Goal: Information Seeking & Learning: Find specific page/section

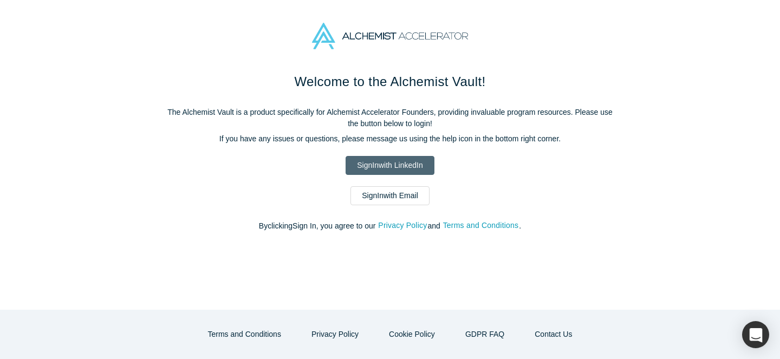
click at [408, 161] on link "Sign In with LinkedIn" at bounding box center [389, 165] width 88 height 19
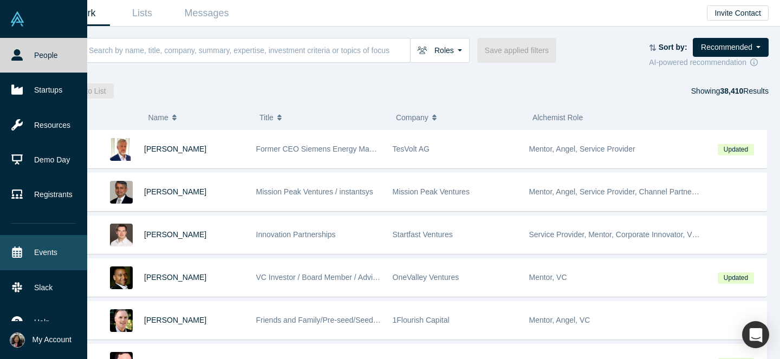
scroll to position [16, 0]
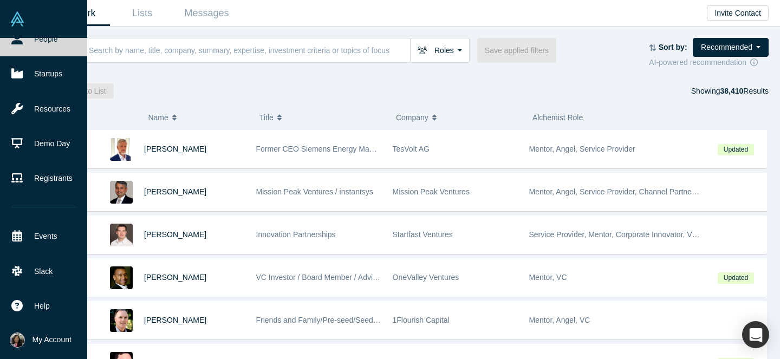
click at [40, 336] on span "My Account" at bounding box center [51, 339] width 39 height 11
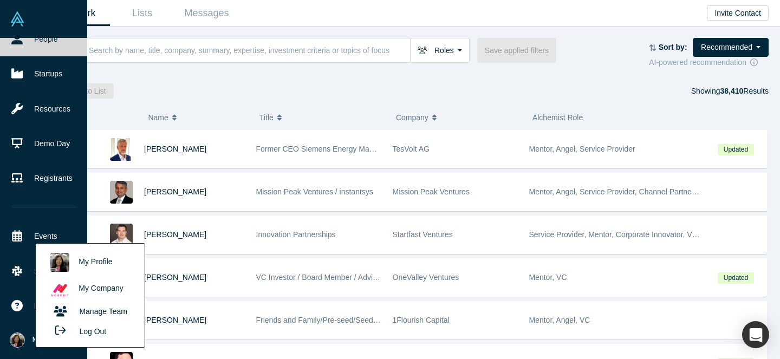
click at [95, 258] on link "My Profile" at bounding box center [90, 262] width 90 height 27
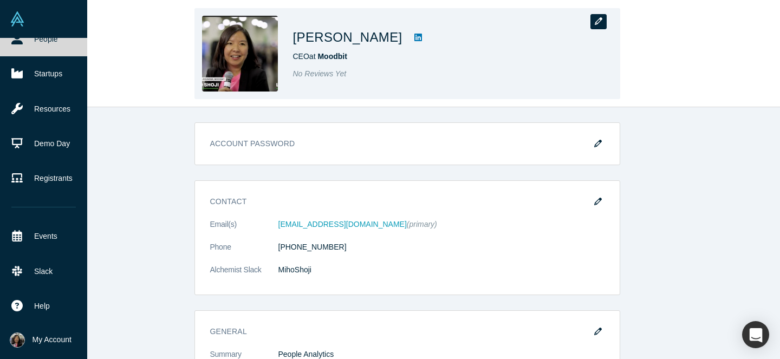
click at [595, 24] on icon "button" at bounding box center [599, 21] width 8 height 8
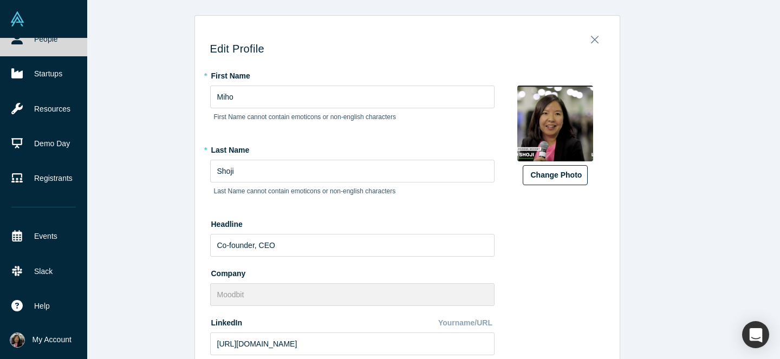
click at [538, 173] on button "Change Photo" at bounding box center [555, 175] width 65 height 20
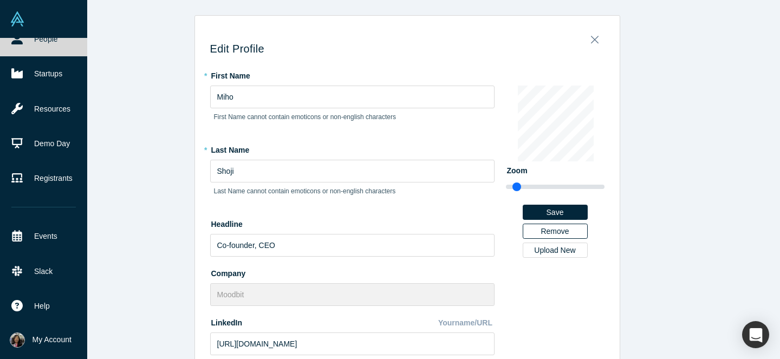
click at [540, 229] on button "Remove" at bounding box center [555, 231] width 65 height 15
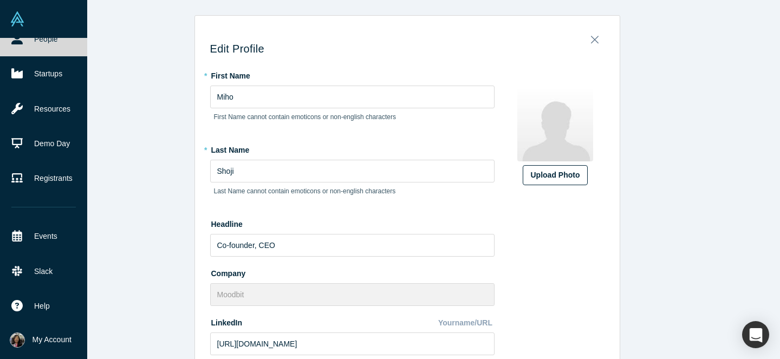
click at [544, 179] on div "Upload Photo" at bounding box center [555, 174] width 49 height 11
click at [0, 0] on input "Upload Photo" at bounding box center [0, 0] width 0 height 0
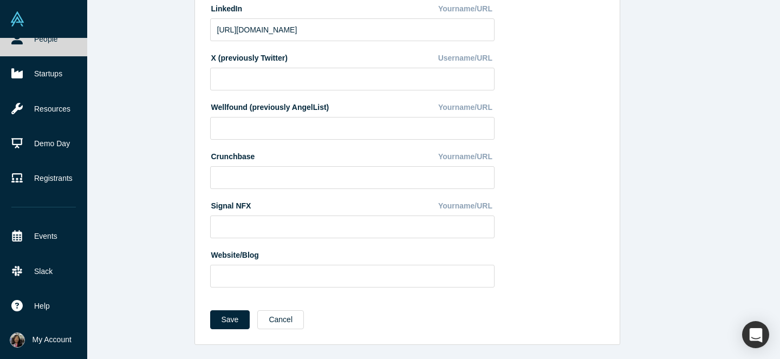
scroll to position [315, 0]
click at [225, 318] on button "Save" at bounding box center [230, 318] width 40 height 19
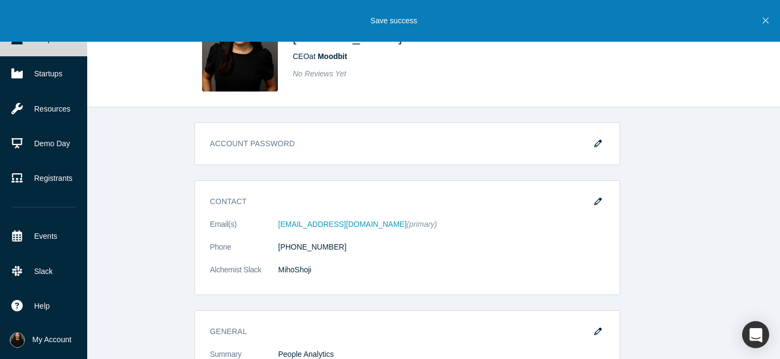
click at [766, 19] on icon "Close" at bounding box center [765, 21] width 6 height 10
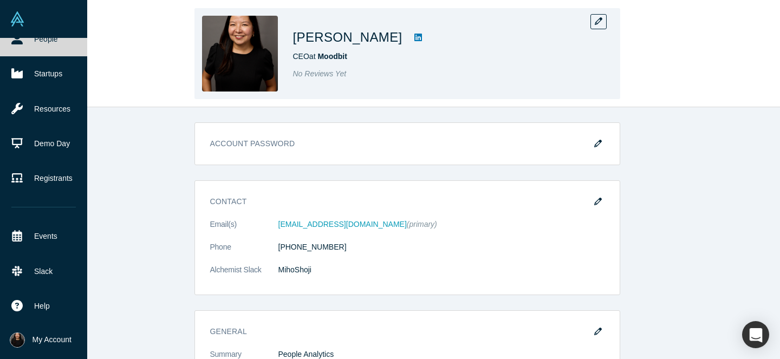
click at [234, 70] on img at bounding box center [240, 54] width 76 height 76
click at [600, 22] on icon "button" at bounding box center [599, 21] width 8 height 8
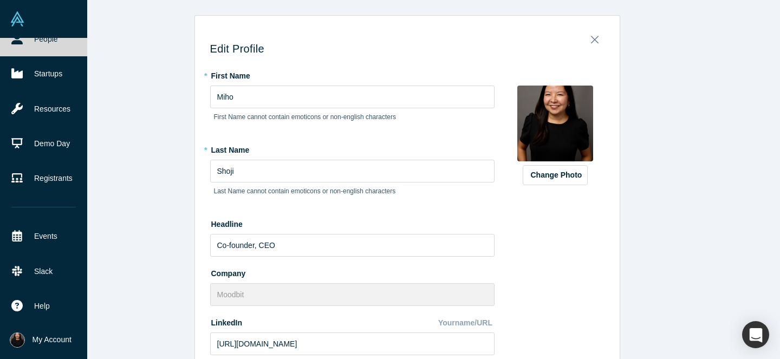
click at [557, 135] on img at bounding box center [555, 124] width 76 height 76
click at [556, 180] on button "Change Photo" at bounding box center [555, 175] width 65 height 20
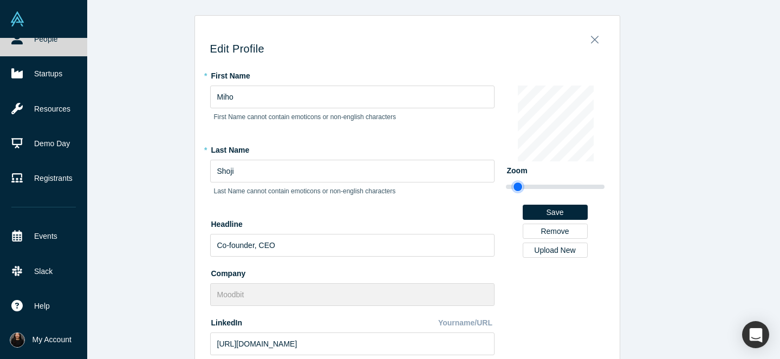
type input "1.03"
click at [518, 186] on input "range" at bounding box center [555, 186] width 99 height 13
click at [558, 250] on div "Upload New" at bounding box center [555, 250] width 50 height 8
click at [0, 0] on input "Upload New" at bounding box center [0, 0] width 0 height 0
click at [551, 205] on button "Save" at bounding box center [555, 212] width 65 height 15
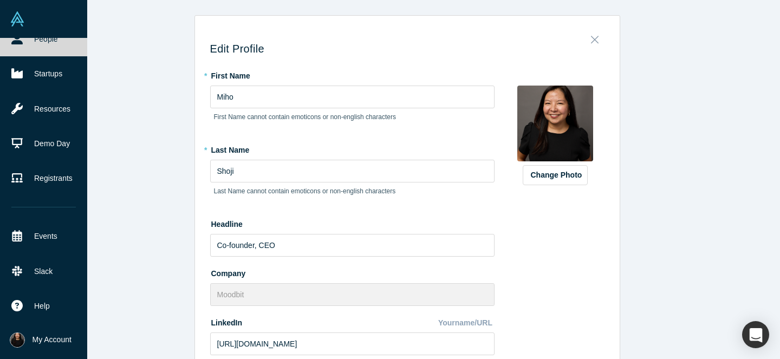
click at [592, 40] on icon "Close" at bounding box center [595, 40] width 8 height 12
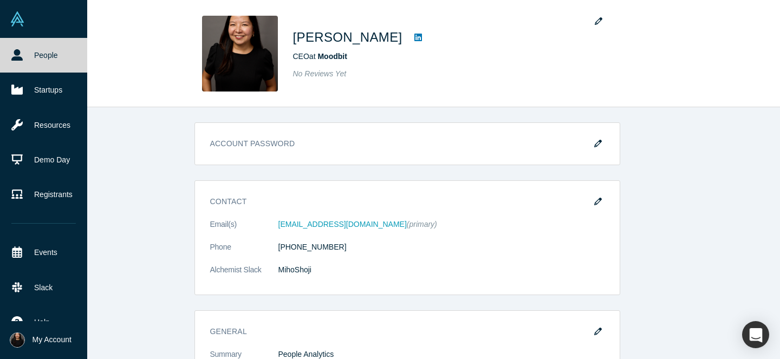
click at [44, 340] on span "My Account" at bounding box center [51, 339] width 39 height 11
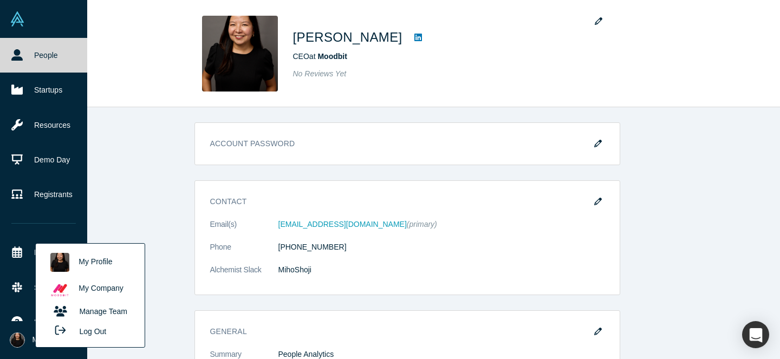
click at [45, 58] on link "People" at bounding box center [43, 55] width 87 height 35
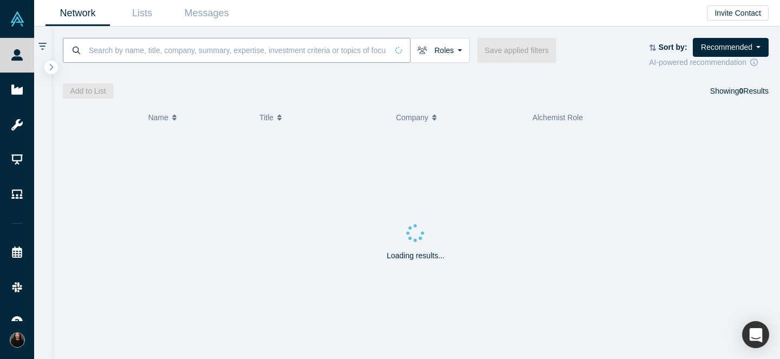
click at [223, 44] on input at bounding box center [237, 49] width 299 height 25
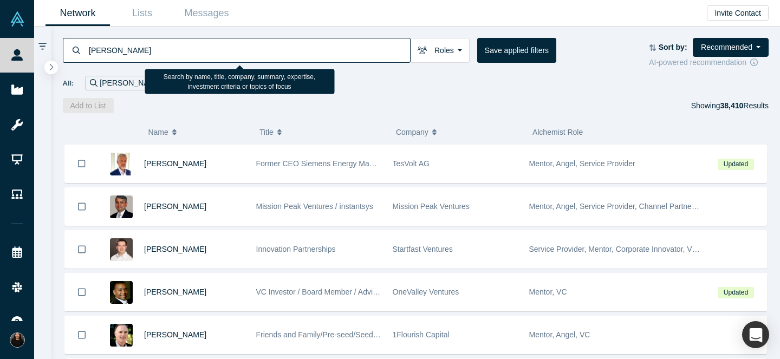
type input "alfredo jaldin"
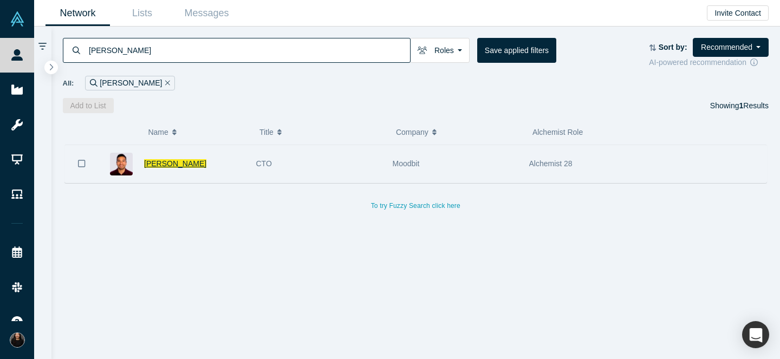
click at [161, 164] on span "Alfredo Jaldin" at bounding box center [175, 163] width 62 height 9
